Goal: Register for event/course

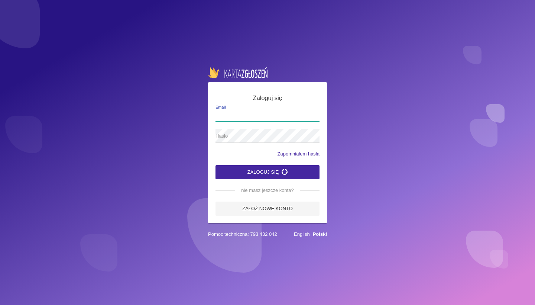
type input "[EMAIL_ADDRESS][DOMAIN_NAME]"
click at [267, 171] on button "Zaloguj się" at bounding box center [267, 172] width 104 height 14
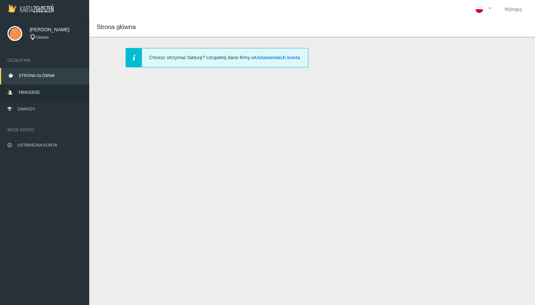
click at [25, 94] on span "Tancerze" at bounding box center [29, 92] width 22 height 4
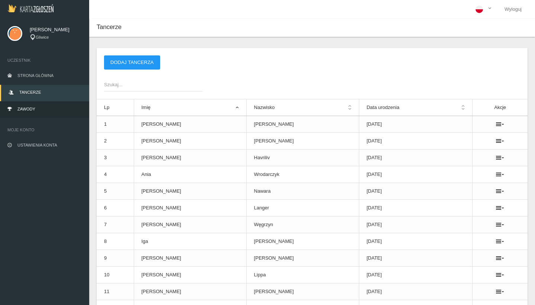
click at [25, 109] on span "Zawody" at bounding box center [26, 109] width 18 height 4
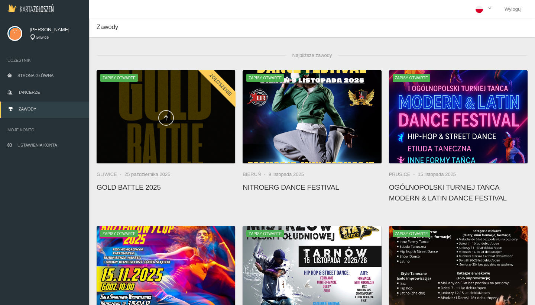
click at [163, 125] on link at bounding box center [166, 118] width 16 height 16
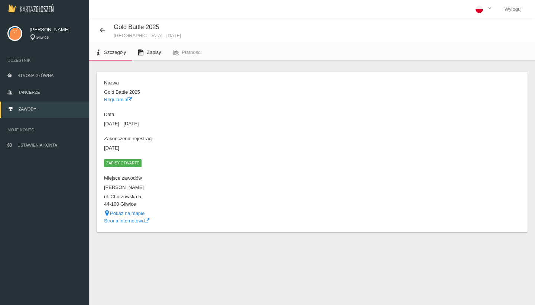
click at [151, 58] on link "Zapisy" at bounding box center [149, 52] width 35 height 16
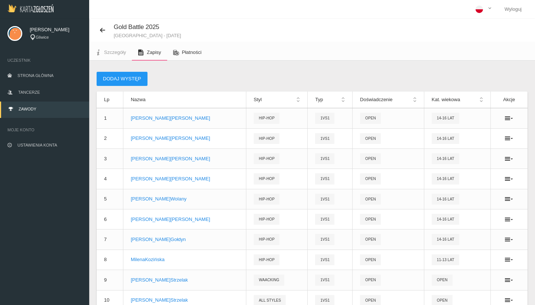
click at [168, 54] on link "Płatności" at bounding box center [187, 52] width 40 height 16
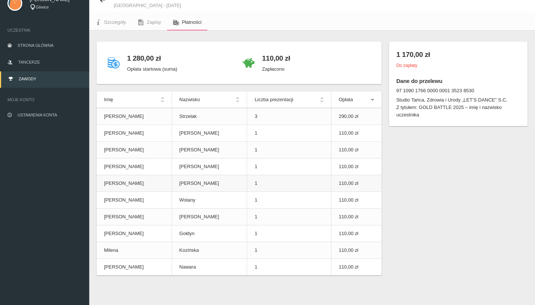
scroll to position [30, 0]
click at [157, 19] on link "Zapisy" at bounding box center [149, 22] width 35 height 16
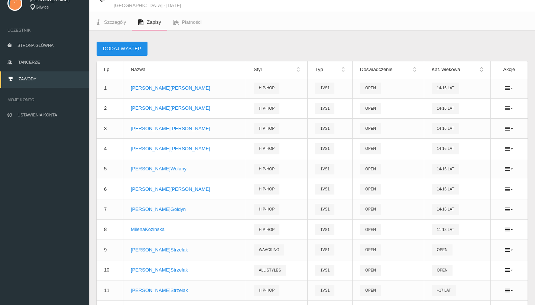
click at [127, 46] on button "Dodaj występ" at bounding box center [122, 49] width 51 height 14
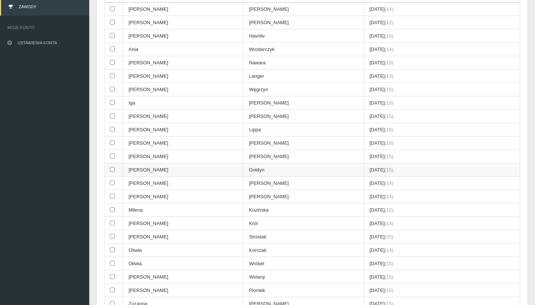
scroll to position [103, 0]
click at [113, 247] on input "checkbox" at bounding box center [112, 249] width 5 height 5
checkbox input "true"
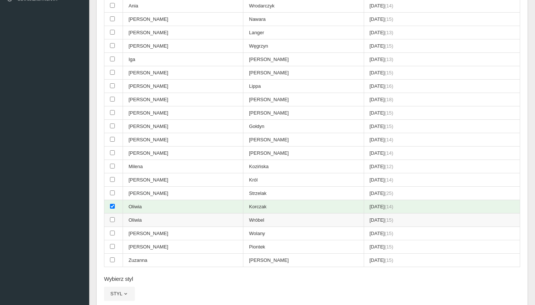
scroll to position [156, 0]
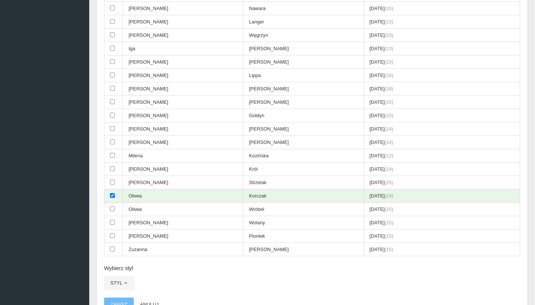
click at [119, 266] on app-registration-form "Wybierz tancerzy (zaznaczono: 1) Imię Nazwisko Data urodzenia (wiek) [PERSON_NA…" at bounding box center [312, 123] width 416 height 400
click at [120, 276] on button "Styl" at bounding box center [119, 283] width 31 height 14
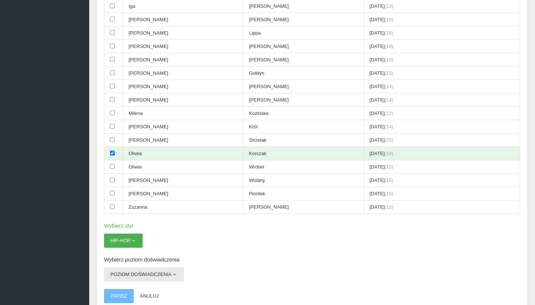
scroll to position [200, 0]
click at [136, 266] on button "Poziom doświadczenia" at bounding box center [144, 273] width 80 height 14
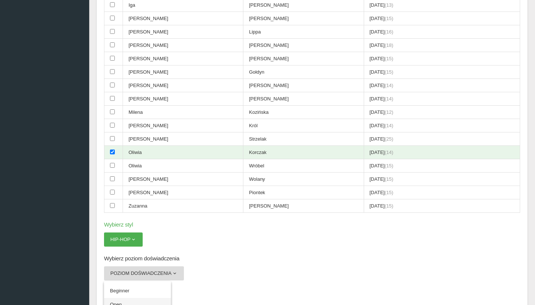
click at [130, 297] on link "Open" at bounding box center [137, 303] width 67 height 13
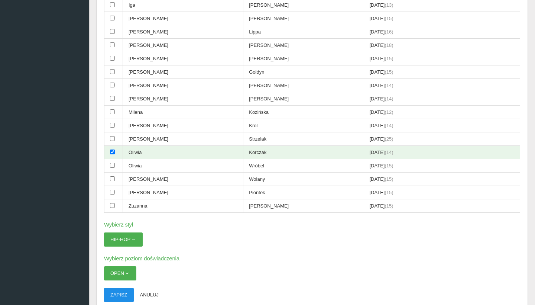
click at [120, 287] on button "Zapisz" at bounding box center [119, 294] width 30 height 14
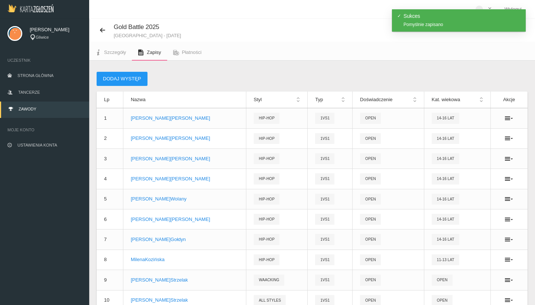
scroll to position [0, 0]
click at [120, 80] on button "Dodaj występ" at bounding box center [122, 79] width 51 height 14
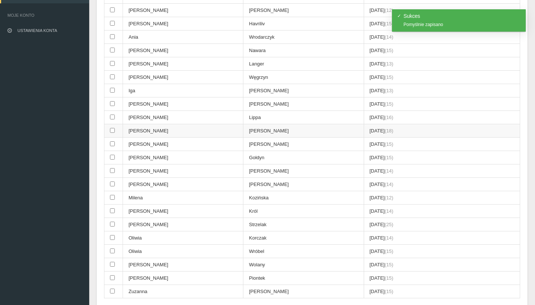
scroll to position [203, 0]
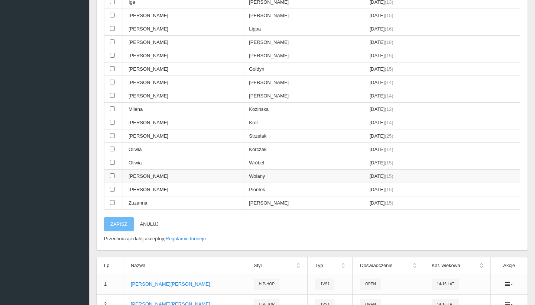
click at [111, 173] on input "checkbox" at bounding box center [112, 175] width 5 height 5
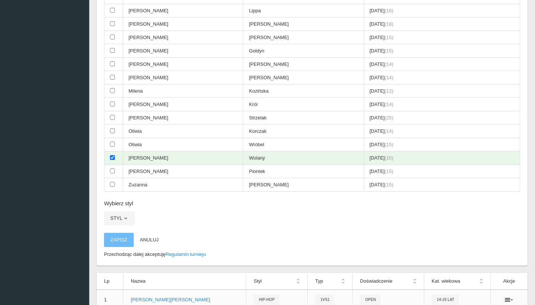
scroll to position [214, 0]
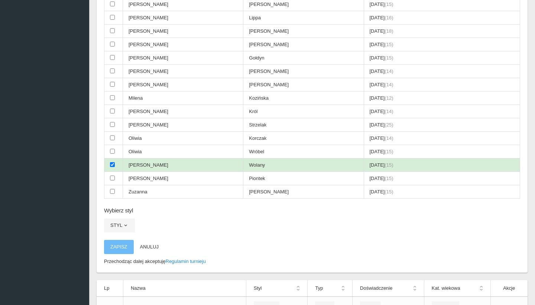
click at [112, 162] on input "checkbox" at bounding box center [112, 164] width 5 height 5
checkbox input "false"
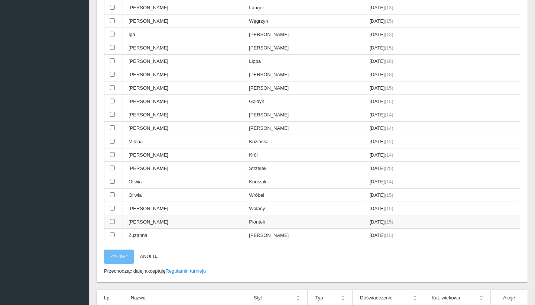
scroll to position [166, 0]
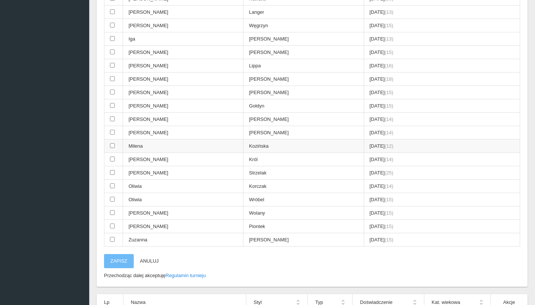
click at [113, 143] on input "checkbox" at bounding box center [112, 145] width 5 height 5
checkbox input "true"
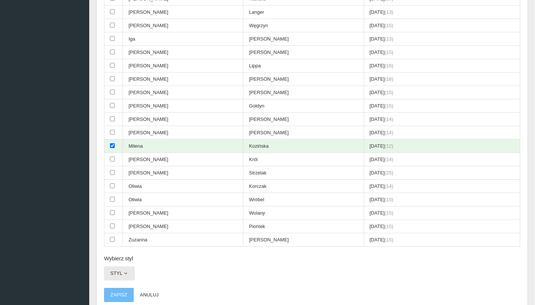
click at [128, 270] on span "button" at bounding box center [126, 273] width 6 height 6
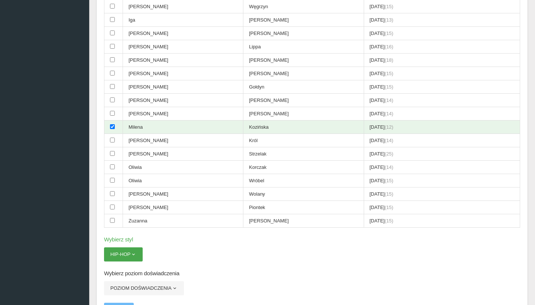
scroll to position [204, 0]
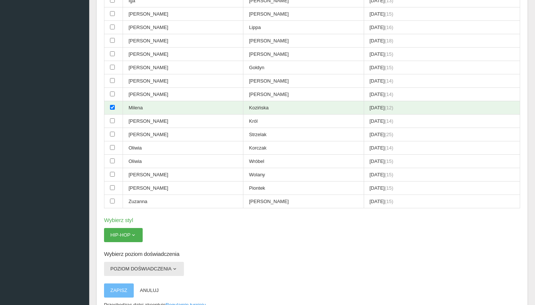
click at [135, 261] on button "Poziom doświadczenia" at bounding box center [144, 268] width 80 height 14
click at [133, 293] on link "Open" at bounding box center [137, 299] width 67 height 13
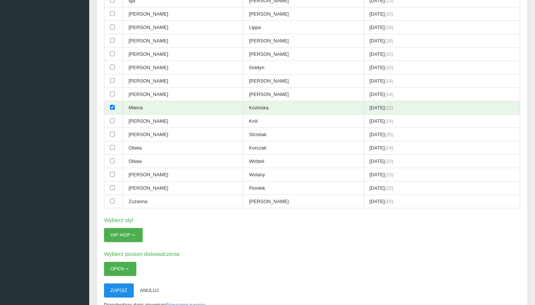
click at [123, 283] on button "Zapisz" at bounding box center [119, 290] width 30 height 14
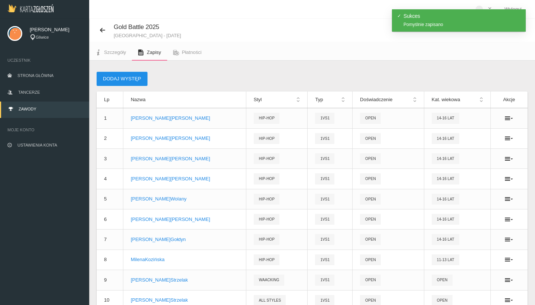
scroll to position [0, 0]
click at [126, 75] on button "Dodaj występ" at bounding box center [122, 79] width 51 height 14
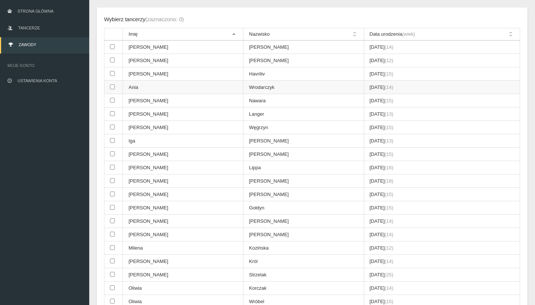
scroll to position [62, 0]
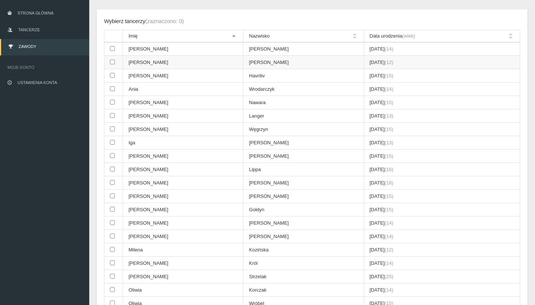
click at [110, 60] on input "checkbox" at bounding box center [112, 61] width 5 height 5
checkbox input "true"
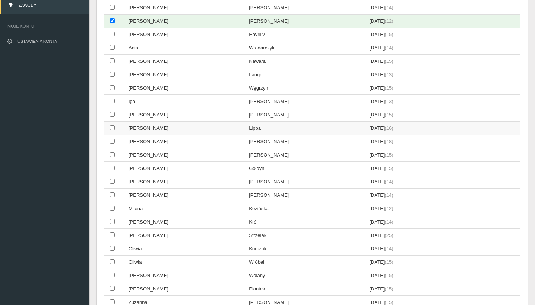
scroll to position [240, 0]
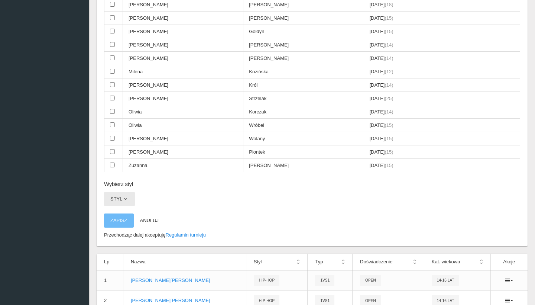
click at [119, 192] on button "Styl" at bounding box center [119, 199] width 31 height 14
click at [123, 237] on link "Hip-hop" at bounding box center [137, 243] width 67 height 13
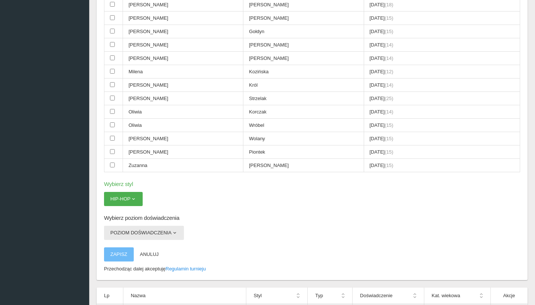
click at [128, 225] on button "Poziom doświadczenia" at bounding box center [144, 232] width 80 height 14
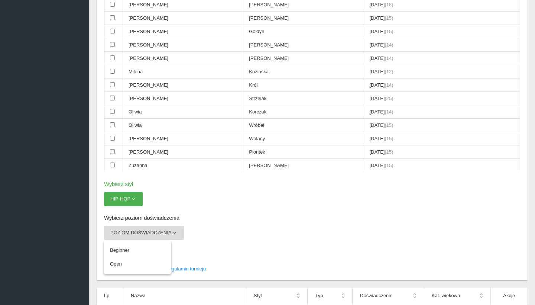
click at [126, 257] on link "Open" at bounding box center [137, 263] width 67 height 13
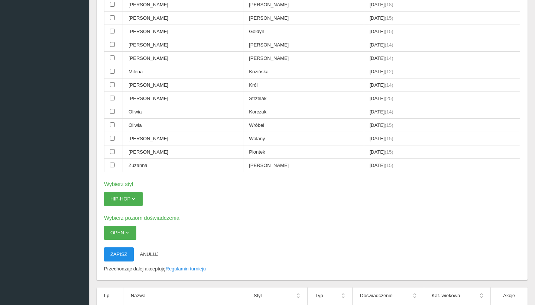
click at [123, 247] on button "Zapisz" at bounding box center [119, 254] width 30 height 14
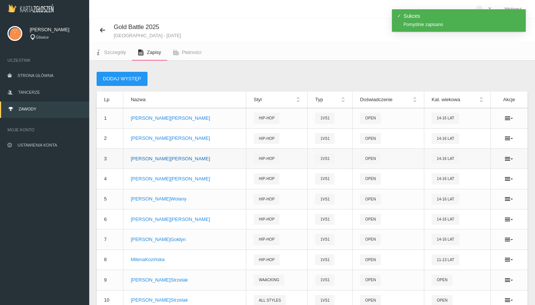
scroll to position [0, 0]
